Goal: Information Seeking & Learning: Learn about a topic

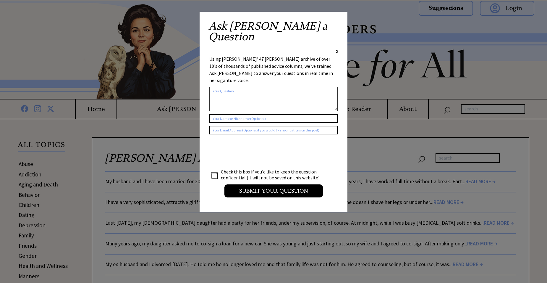
click at [340, 27] on div "Ask Ann a Question X Using Ann Landers' 47 vear archive of over 10's of thousan…" at bounding box center [274, 112] width 148 height 200
click at [338, 48] on span "X" at bounding box center [337, 51] width 3 height 6
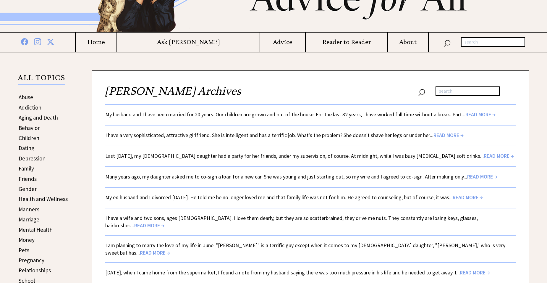
scroll to position [89, 0]
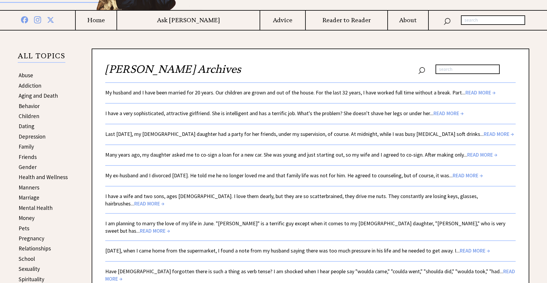
click at [296, 94] on link "My husband and I have been married for 20 years. Our children are grown and out…" at bounding box center [300, 92] width 390 height 7
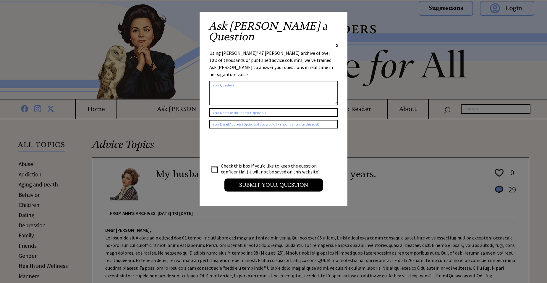
click at [337, 42] on div "X" at bounding box center [337, 45] width 3 height 7
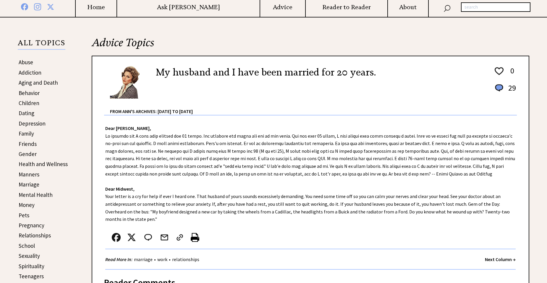
scroll to position [118, 0]
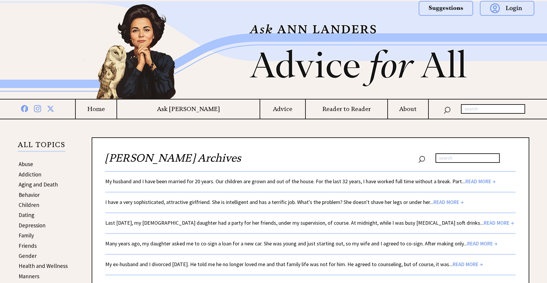
scroll to position [89, 0]
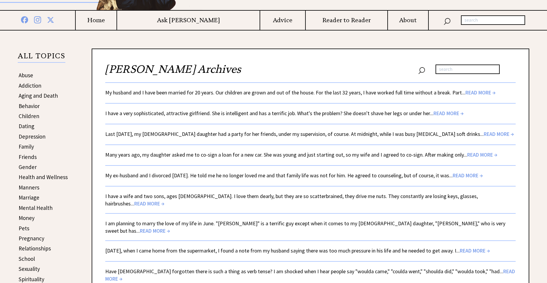
click at [482, 176] on span "READ MORE →" at bounding box center [468, 175] width 30 height 7
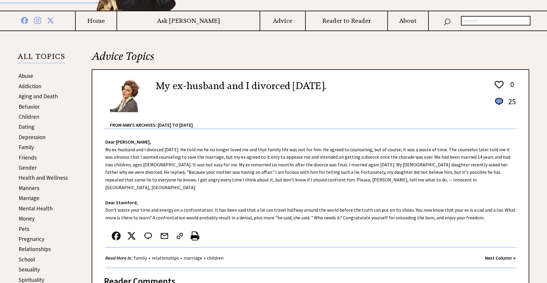
scroll to position [89, 0]
